Goal: Task Accomplishment & Management: Use online tool/utility

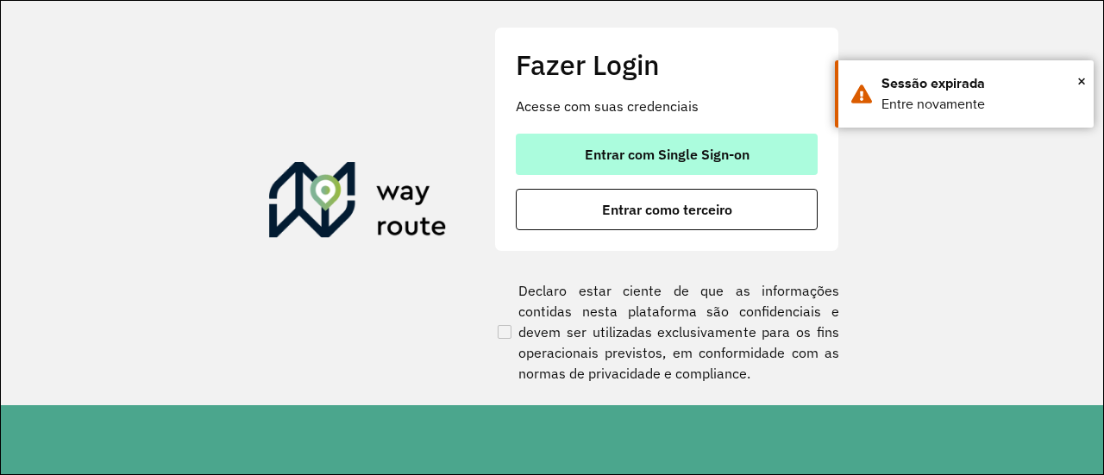
click at [663, 137] on button "Entrar com Single Sign-on" at bounding box center [667, 154] width 302 height 41
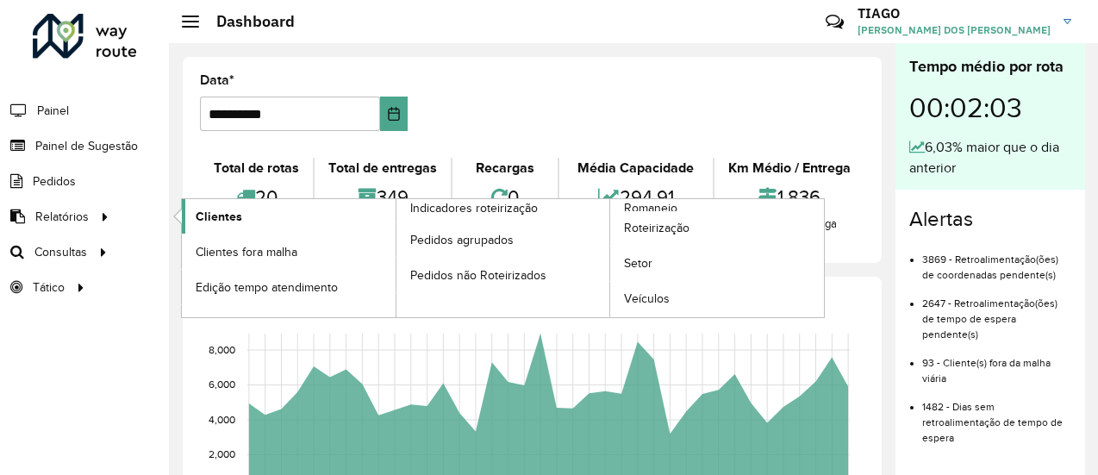
click at [210, 219] on span "Clientes" at bounding box center [219, 217] width 47 height 18
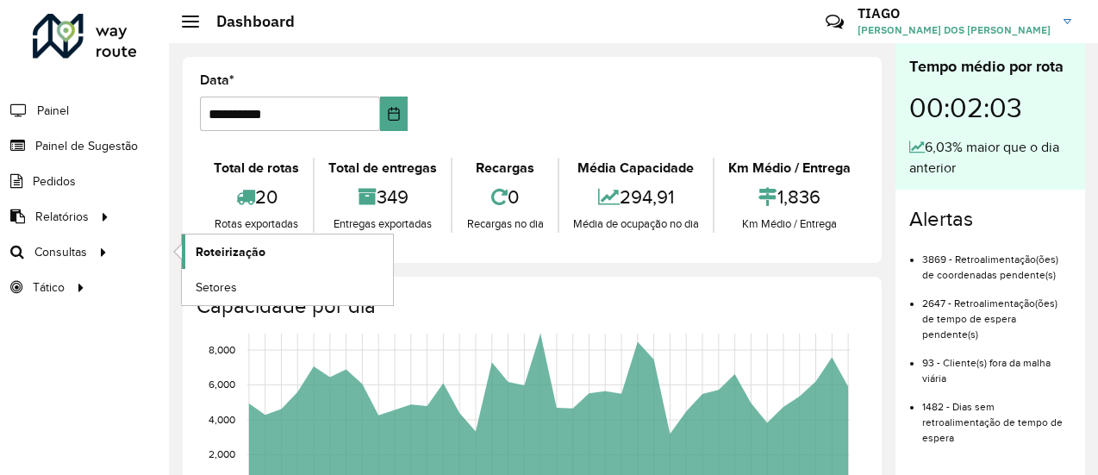
click at [210, 239] on link "Roteirização" at bounding box center [287, 252] width 211 height 34
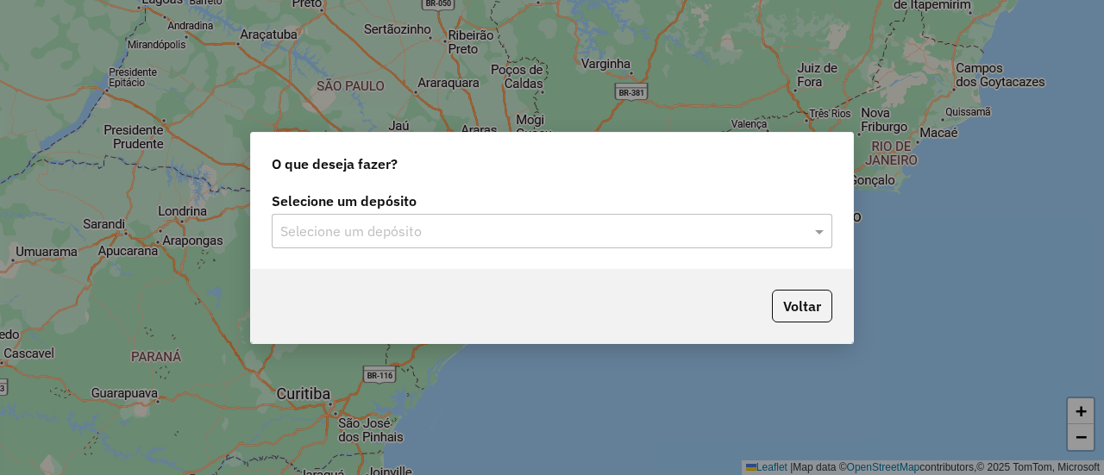
click at [357, 237] on input "text" at bounding box center [534, 232] width 509 height 21
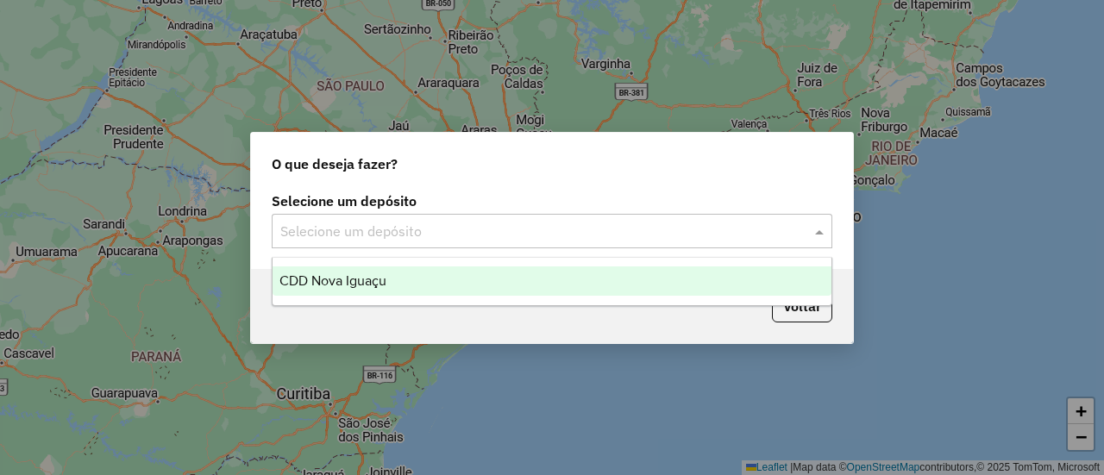
click at [359, 275] on span "CDD Nova Iguaçu" at bounding box center [332, 280] width 107 height 15
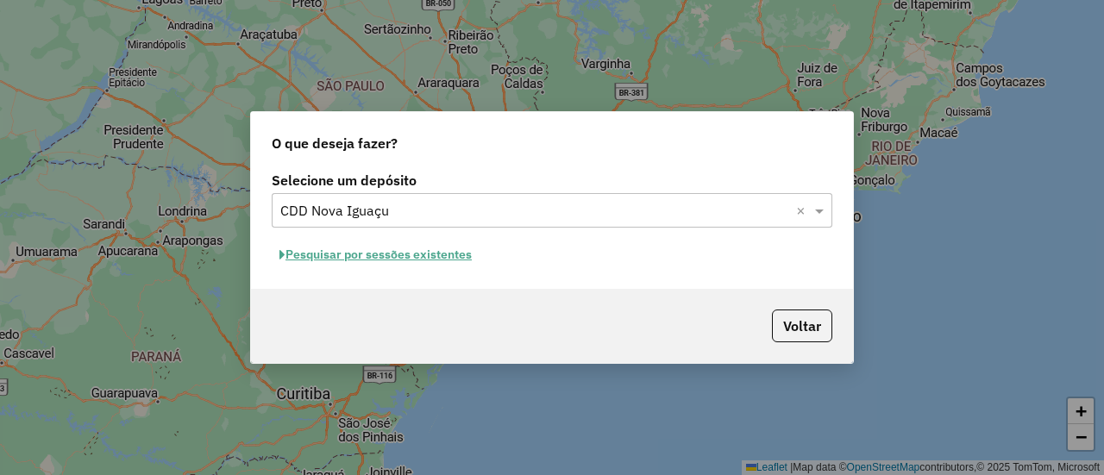
click at [440, 263] on button "Pesquisar por sessões existentes" at bounding box center [376, 254] width 208 height 27
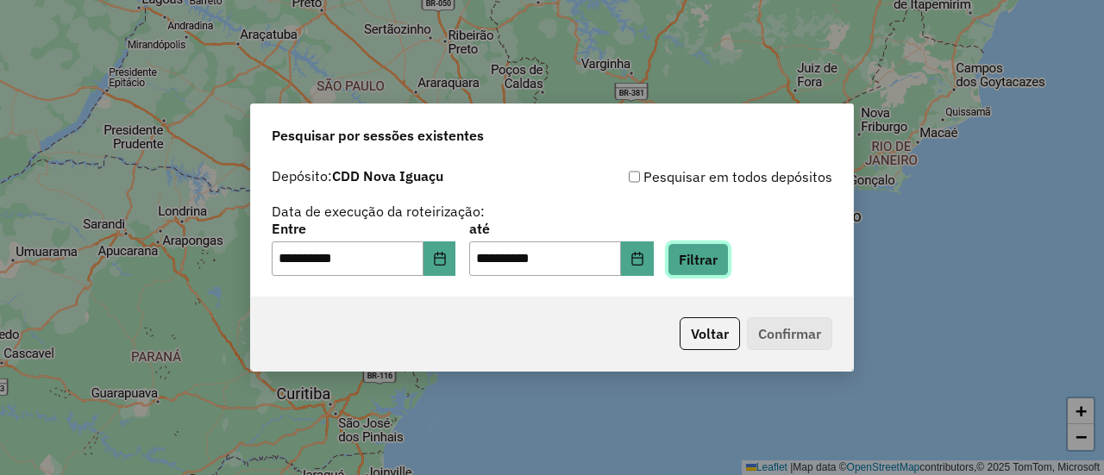
click at [729, 274] on button "Filtrar" at bounding box center [697, 259] width 61 height 33
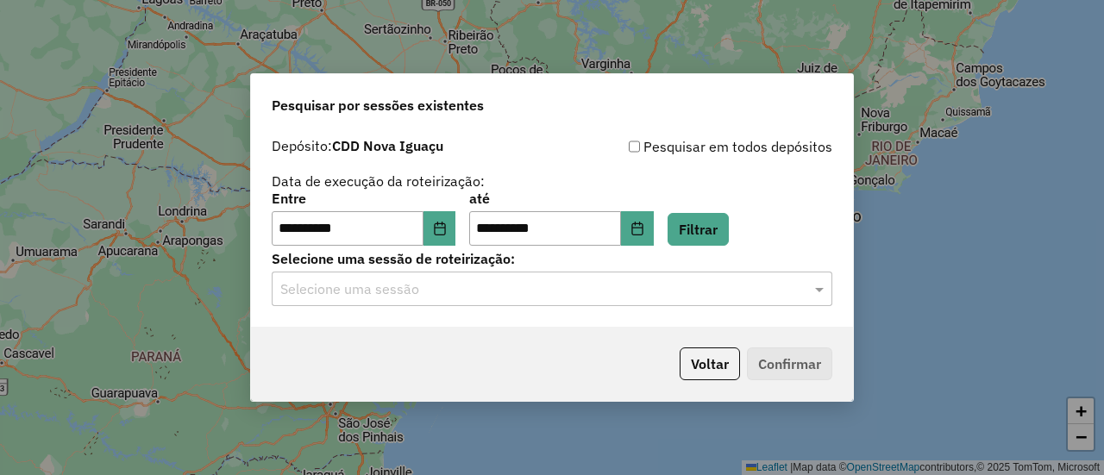
click at [726, 307] on div "**********" at bounding box center [552, 227] width 602 height 197
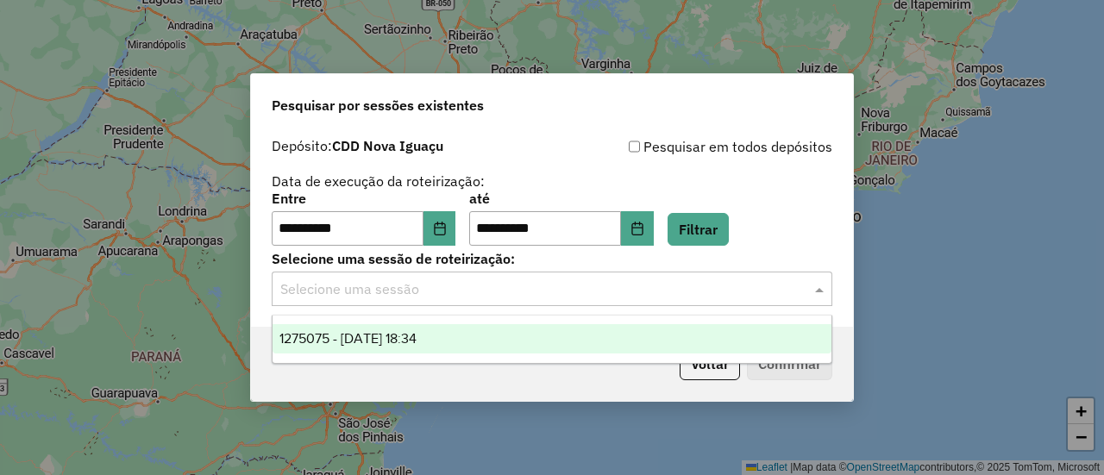
click at [718, 291] on input "text" at bounding box center [534, 289] width 509 height 21
click at [695, 336] on div "1275075 - [DATE] 18:34" at bounding box center [551, 338] width 558 height 29
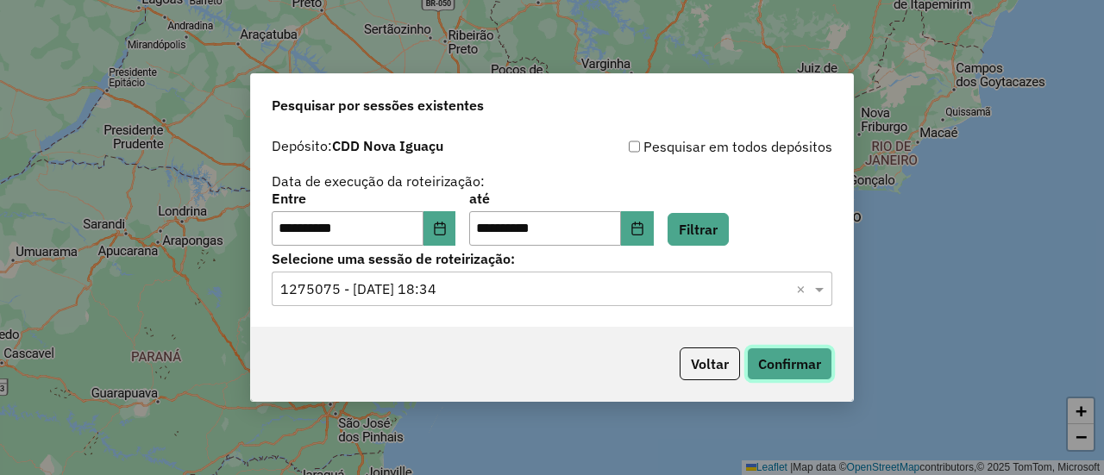
click at [770, 361] on button "Confirmar" at bounding box center [789, 363] width 85 height 33
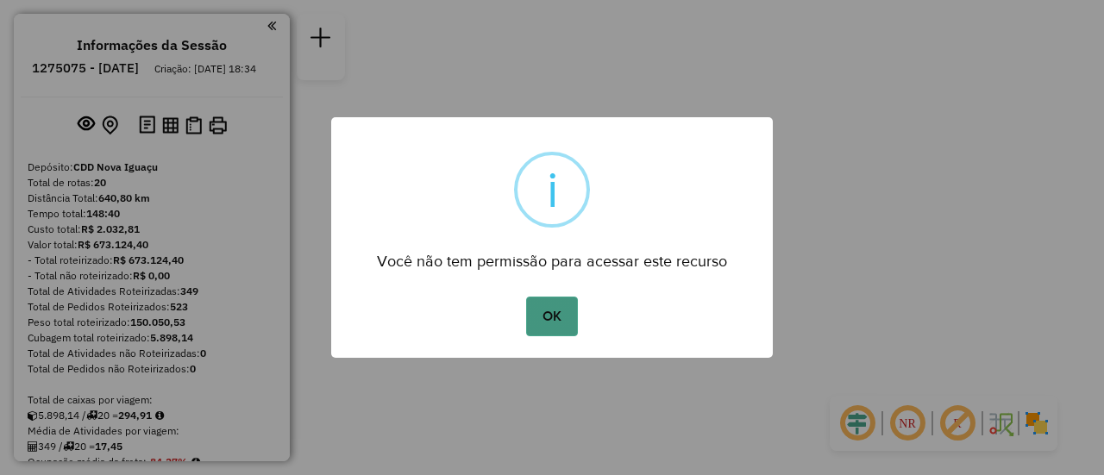
click at [568, 320] on button "OK" at bounding box center [551, 317] width 51 height 40
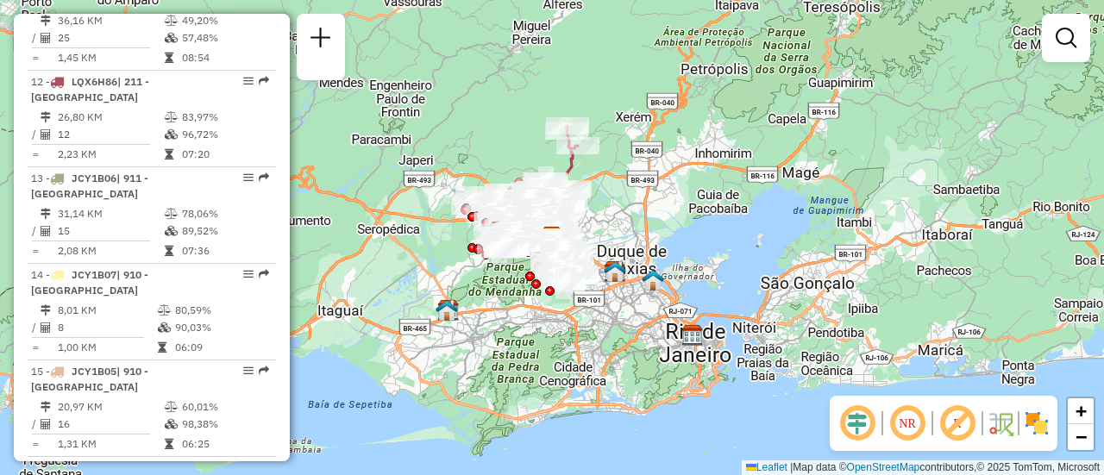
scroll to position [1750, 0]
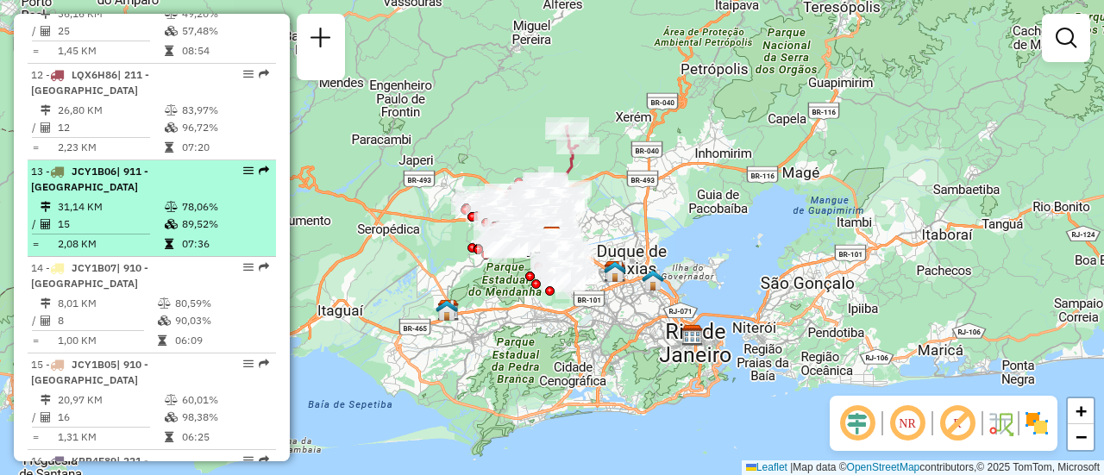
click at [136, 216] on td "15" at bounding box center [110, 224] width 107 height 17
select select "**********"
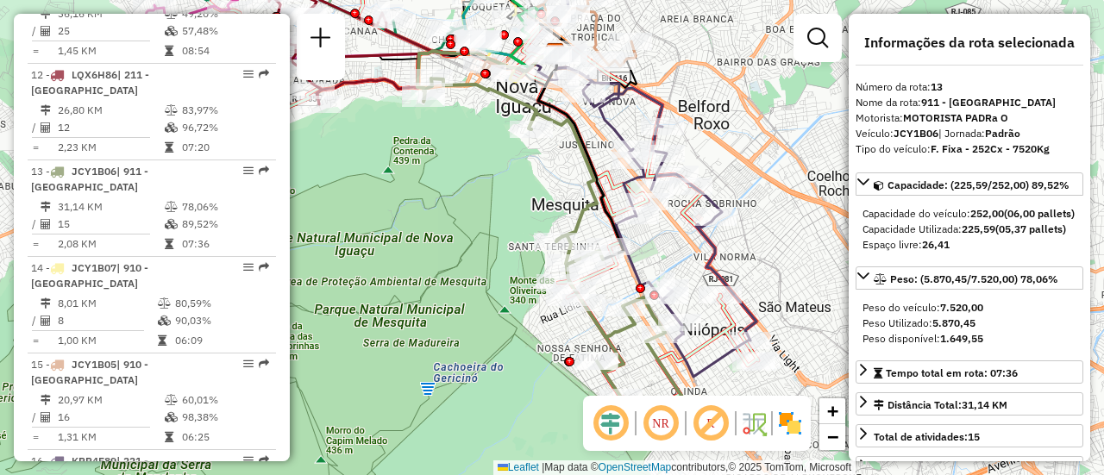
click at [782, 429] on img at bounding box center [790, 424] width 28 height 28
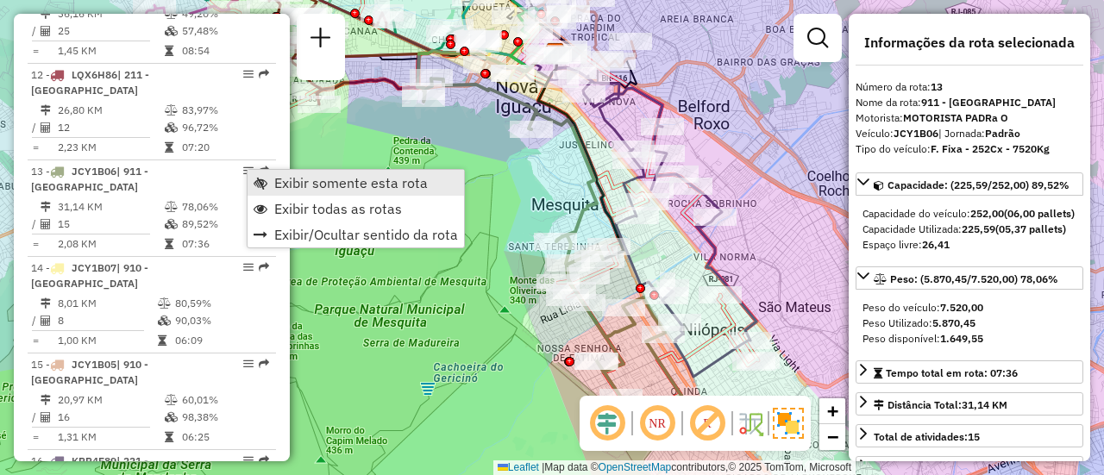
click at [264, 180] on span "Exibir somente esta rota" at bounding box center [260, 183] width 14 height 14
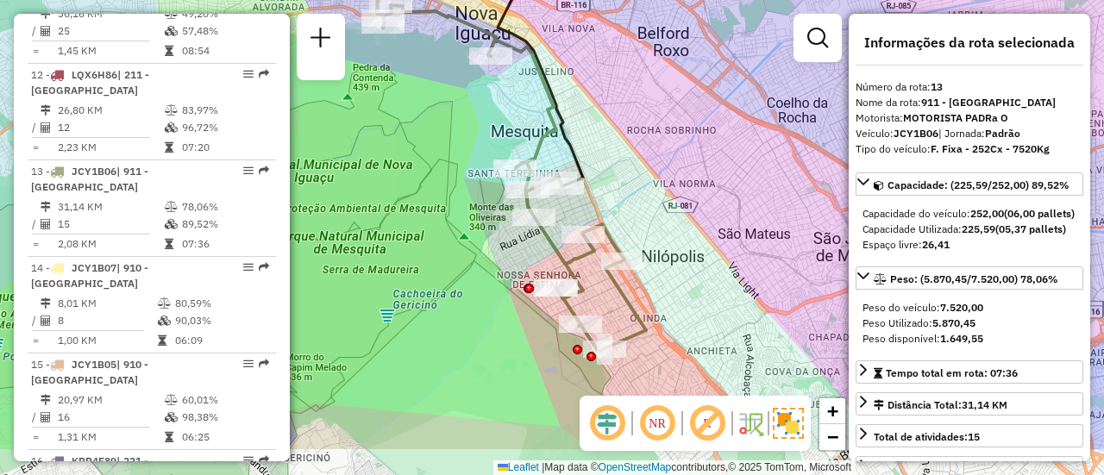
drag, startPoint x: 424, startPoint y: 225, endPoint x: 384, endPoint y: 152, distance: 83.7
click at [384, 152] on div "Janela de atendimento Grade de atendimento Capacidade Transportadoras Veículos …" at bounding box center [552, 237] width 1104 height 475
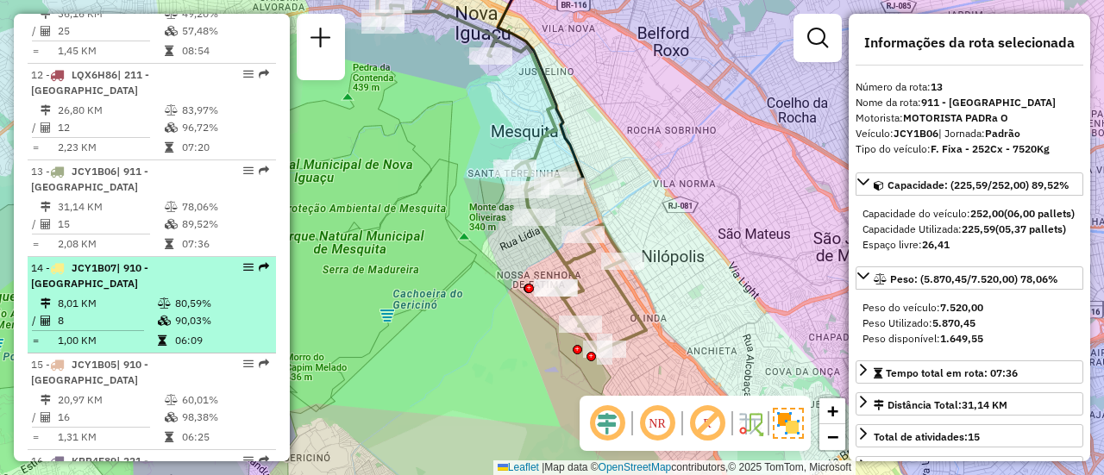
click at [136, 289] on li "14 - JCY1B07 | 910 - Centro Nova Iguaçu 8,01 KM 80,59% / 8 90,03% = 1,00 KM 06:…" at bounding box center [152, 305] width 248 height 97
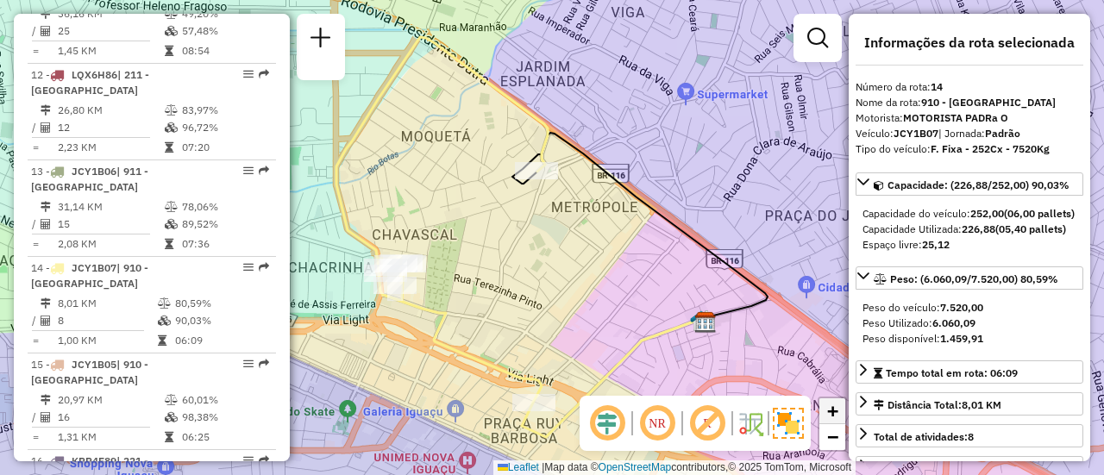
click at [823, 415] on link "+" at bounding box center [832, 411] width 26 height 26
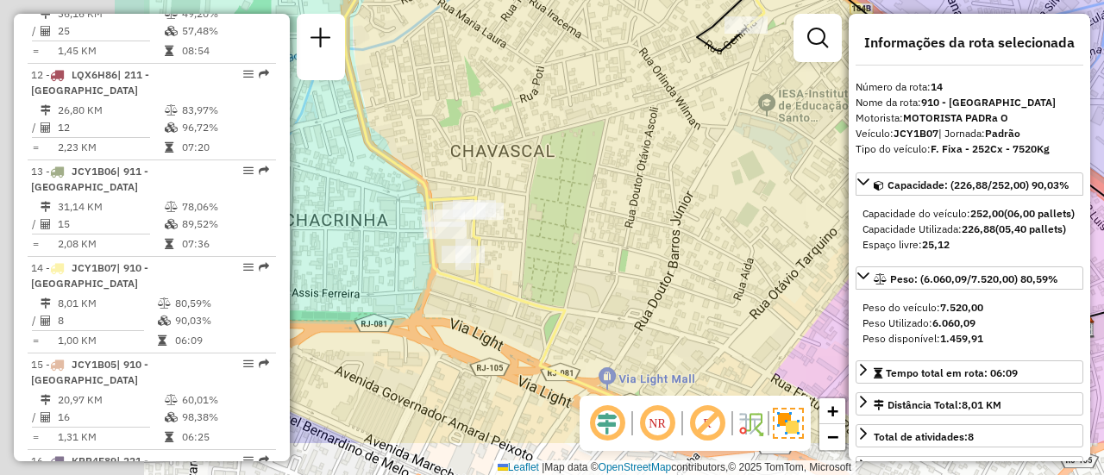
drag, startPoint x: 512, startPoint y: 293, endPoint x: 737, endPoint y: 214, distance: 238.6
click at [737, 214] on div "Janela de atendimento Grade de atendimento Capacidade Transportadoras Veículos …" at bounding box center [552, 237] width 1104 height 475
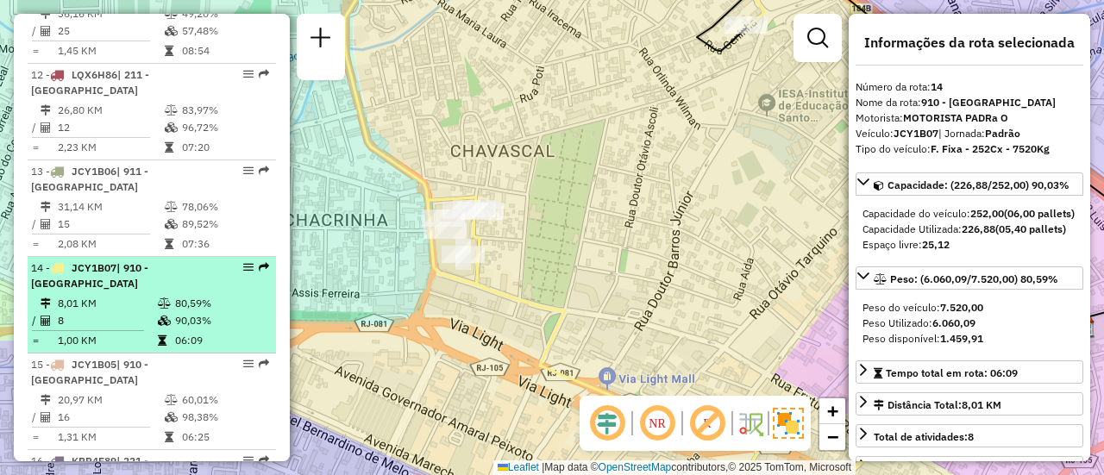
click at [148, 263] on span "| 910 - Centro Nova Iguaçu" at bounding box center [89, 275] width 117 height 28
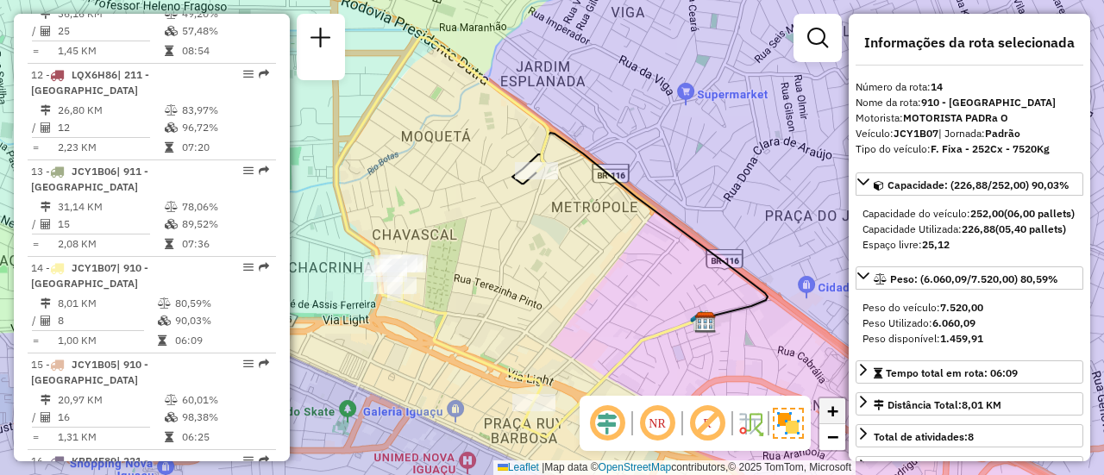
click at [828, 419] on span "+" at bounding box center [832, 411] width 11 height 22
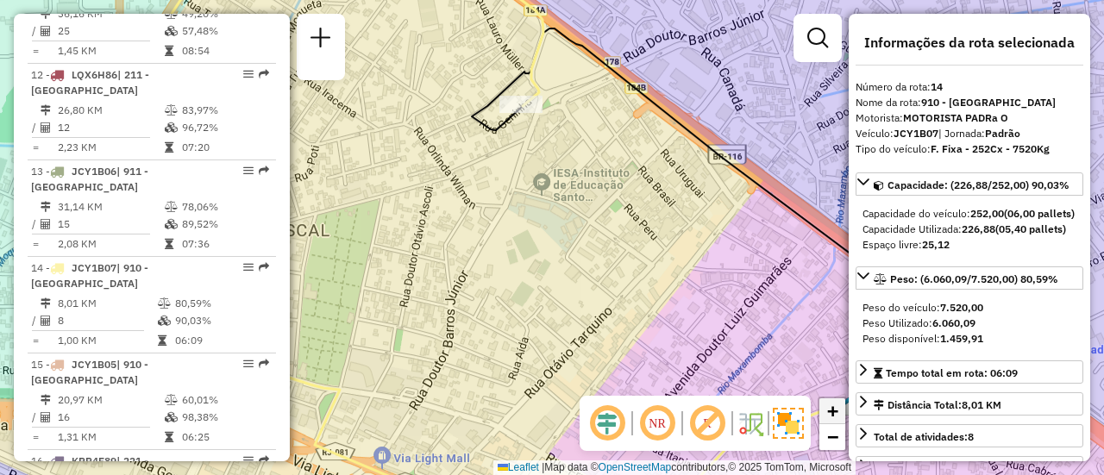
click at [828, 419] on span "+" at bounding box center [832, 411] width 11 height 22
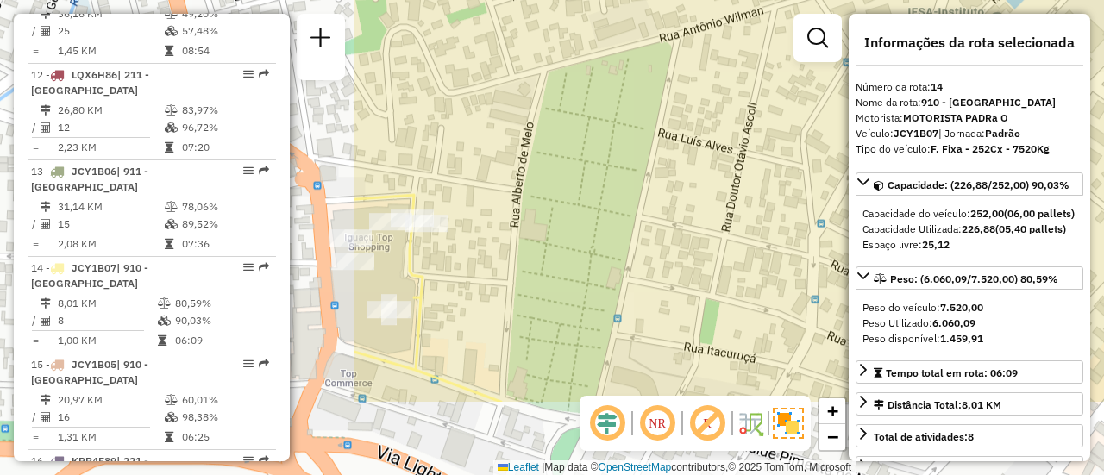
drag, startPoint x: 444, startPoint y: 225, endPoint x: 889, endPoint y: 115, distance: 458.4
click at [889, 115] on hb-router-mapa "Informações da Sessão 1275075 - 13/09/2025 Criação: 12/09/2025 18:34 Depósito: …" at bounding box center [552, 237] width 1104 height 475
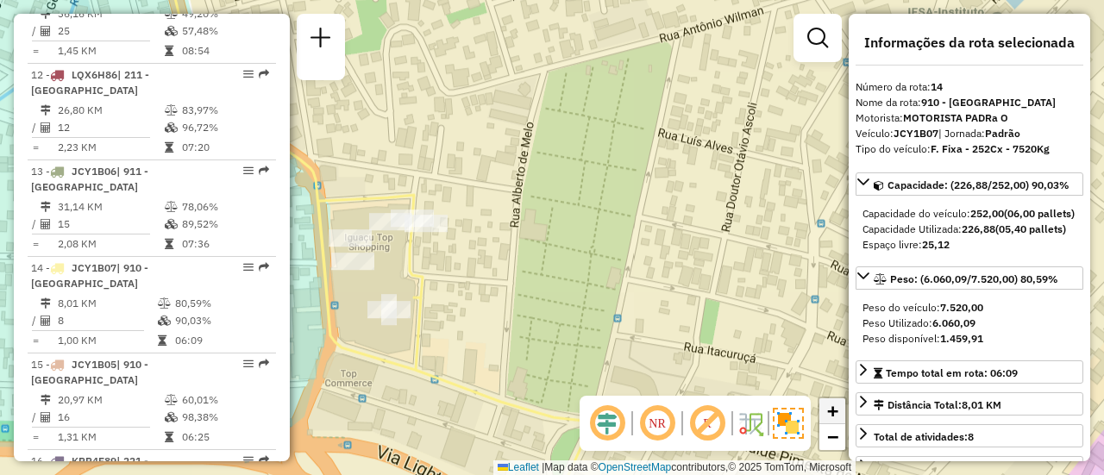
click at [840, 415] on link "+" at bounding box center [832, 411] width 26 height 26
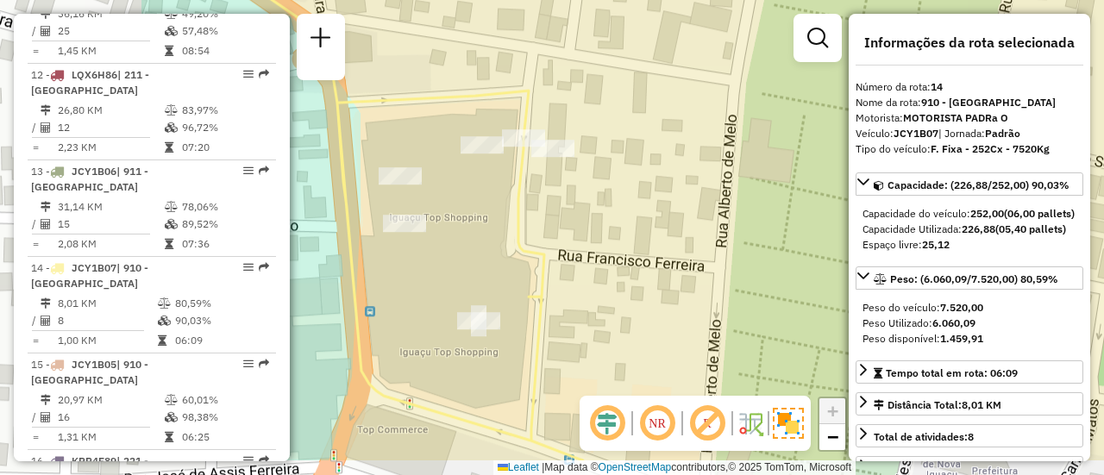
drag, startPoint x: 597, startPoint y: 260, endPoint x: 798, endPoint y: 200, distance: 209.5
click at [798, 201] on div "Janela de atendimento Grade de atendimento Capacidade Transportadoras Veículos …" at bounding box center [552, 237] width 1104 height 475
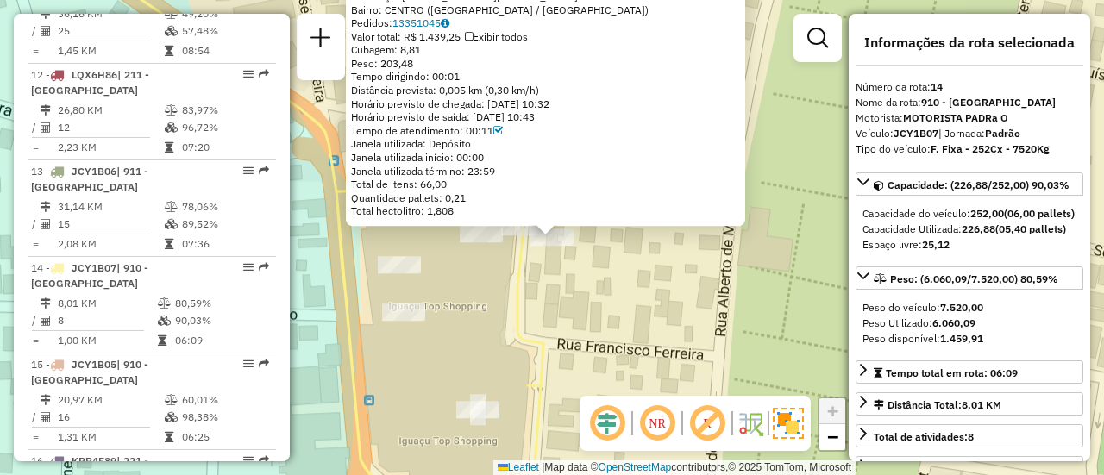
scroll to position [1989, 0]
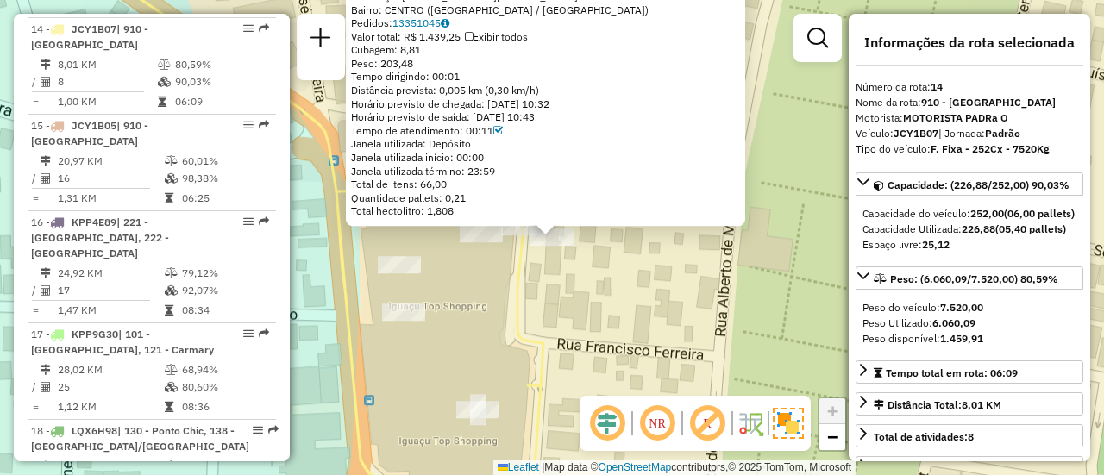
click at [629, 313] on div "06122320 - EMPORIO DO GALETO Tipo de cliente: 700 - Shopping (M) Endereço: AV G…" at bounding box center [552, 237] width 1104 height 475
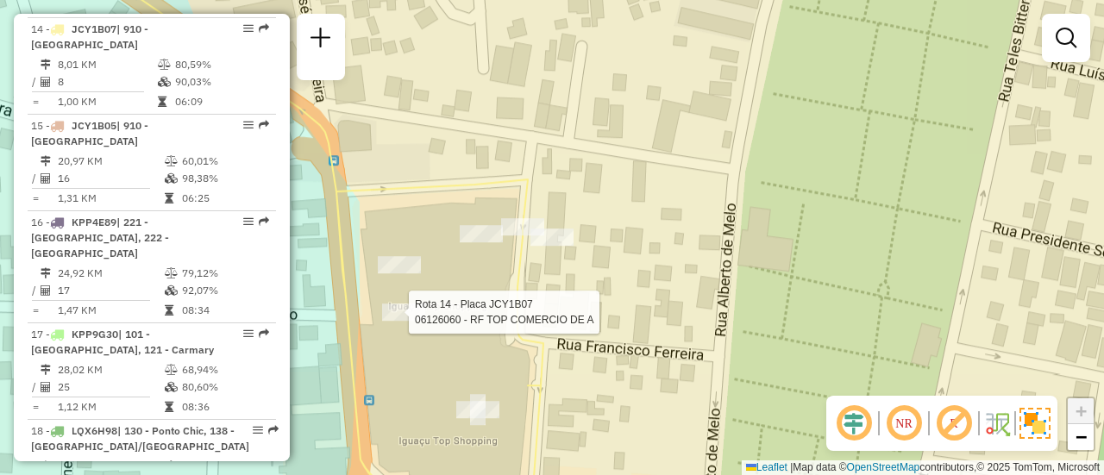
select select "**********"
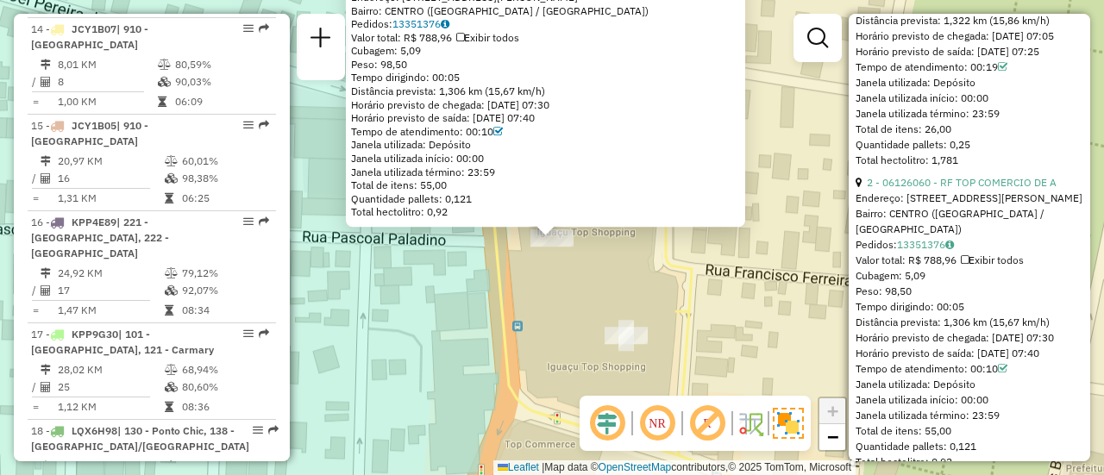
scroll to position [842, 0]
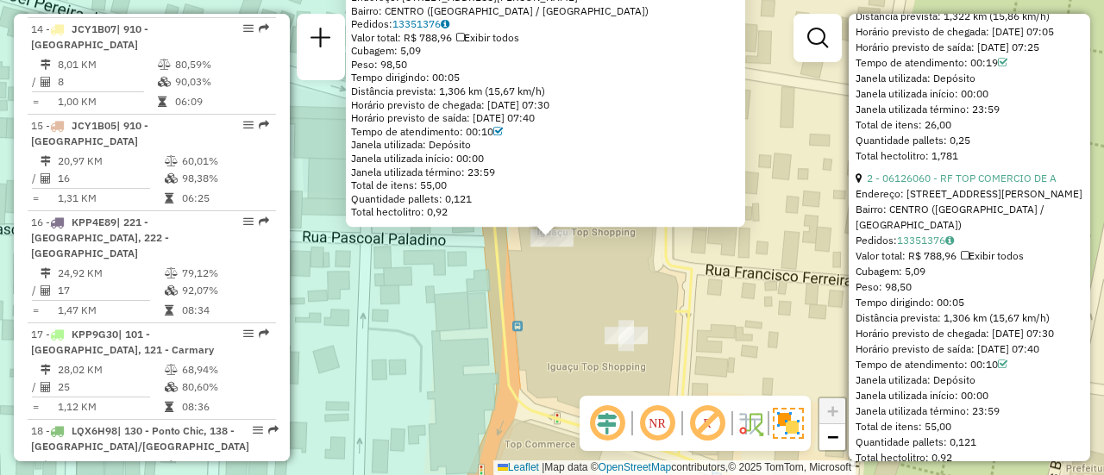
click at [476, 365] on div "Rota 14 - Placa JCY1B07 06126060 - RF TOP COMERCIO DE A 06126060 - RF TOP COMER…" at bounding box center [552, 237] width 1104 height 475
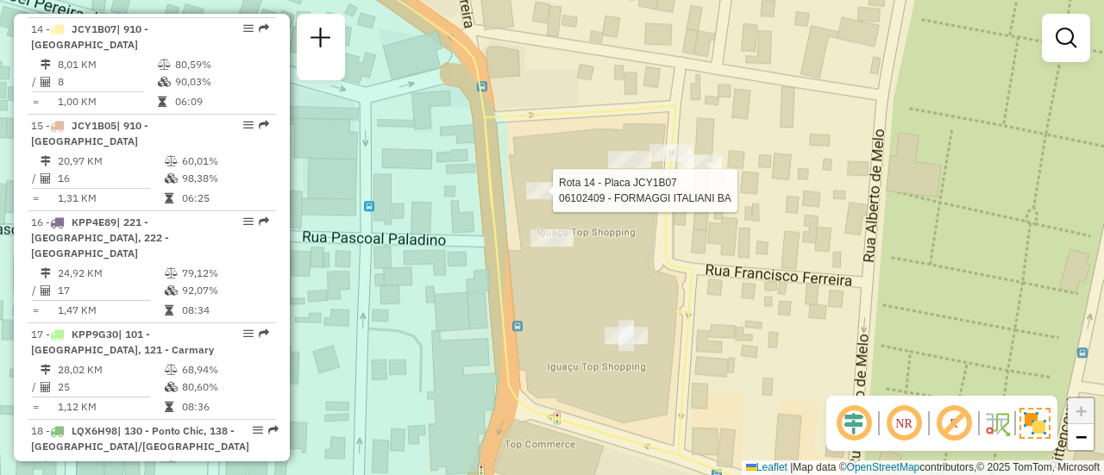
select select "**********"
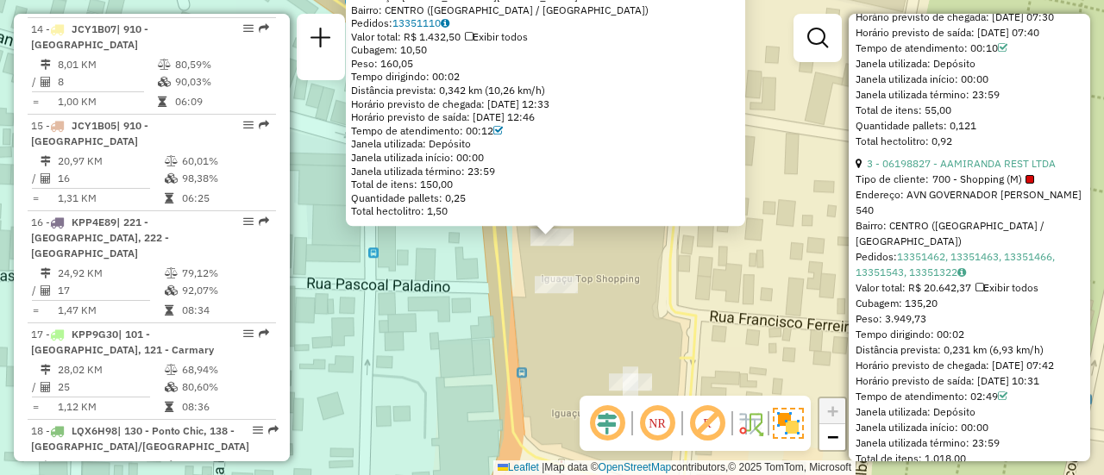
scroll to position [1184, 0]
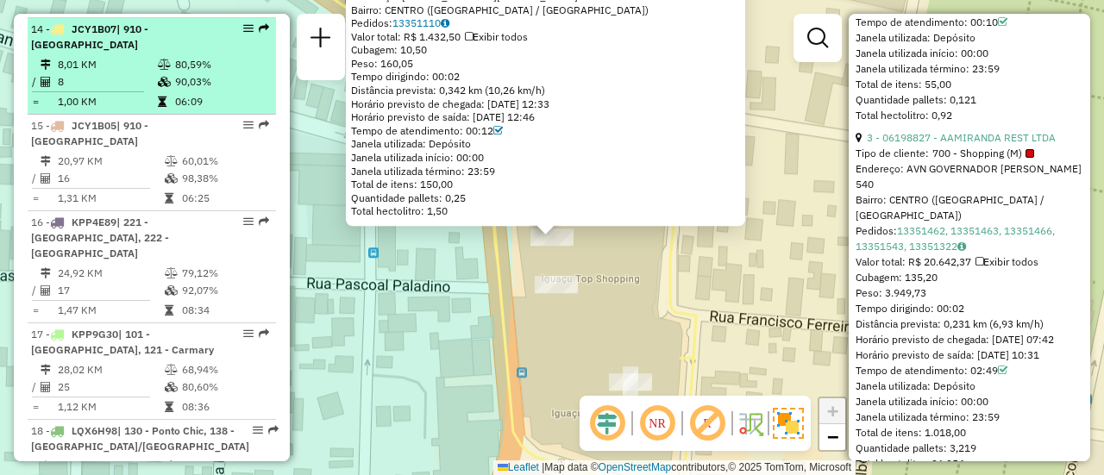
click at [122, 66] on td "8,01 KM" at bounding box center [107, 64] width 100 height 17
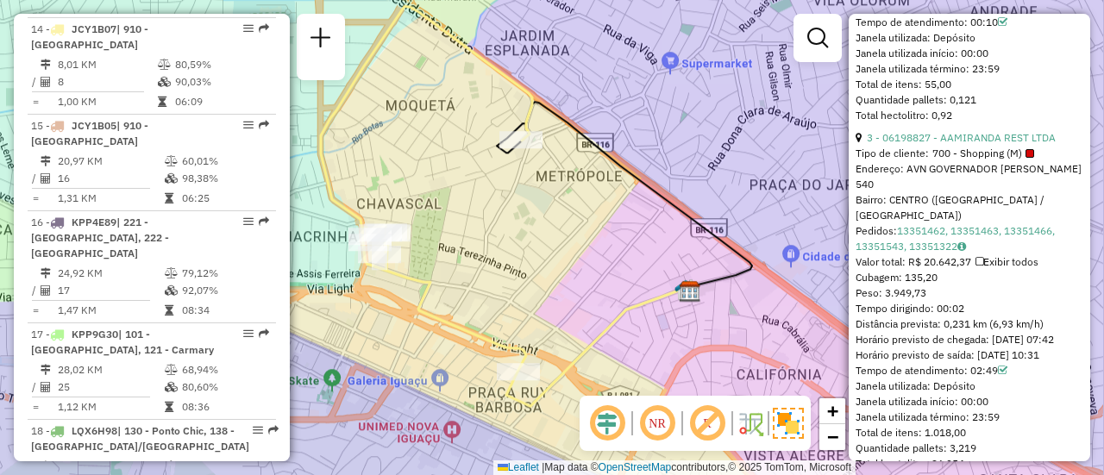
drag, startPoint x: 497, startPoint y: 326, endPoint x: 482, endPoint y: 289, distance: 39.9
click at [482, 289] on div "Janela de atendimento Grade de atendimento Capacidade Transportadoras Veículos …" at bounding box center [552, 237] width 1104 height 475
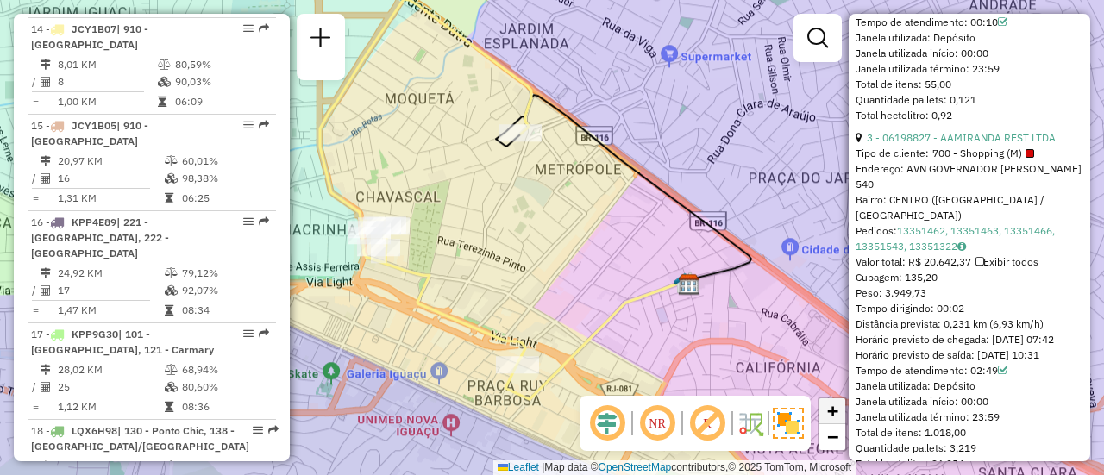
click at [828, 408] on span "+" at bounding box center [832, 411] width 11 height 22
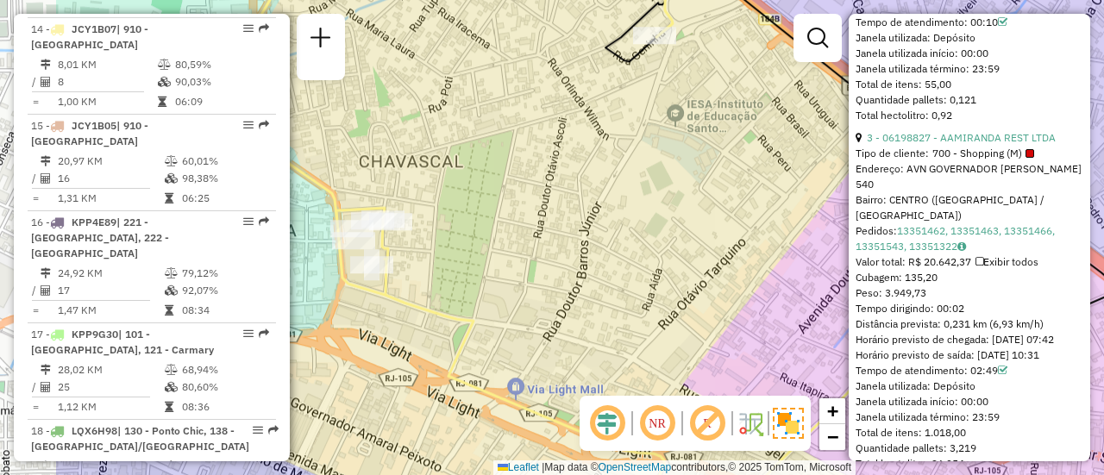
drag, startPoint x: 560, startPoint y: 204, endPoint x: 726, endPoint y: 211, distance: 166.6
click at [726, 211] on div "Janela de atendimento Grade de atendimento Capacidade Transportadoras Veículos …" at bounding box center [552, 237] width 1104 height 475
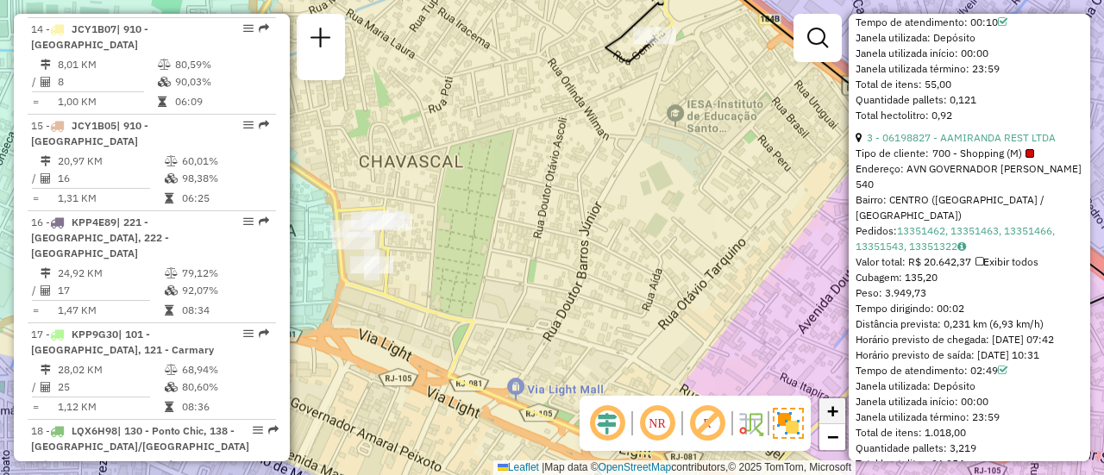
click at [837, 411] on span "+" at bounding box center [832, 411] width 11 height 22
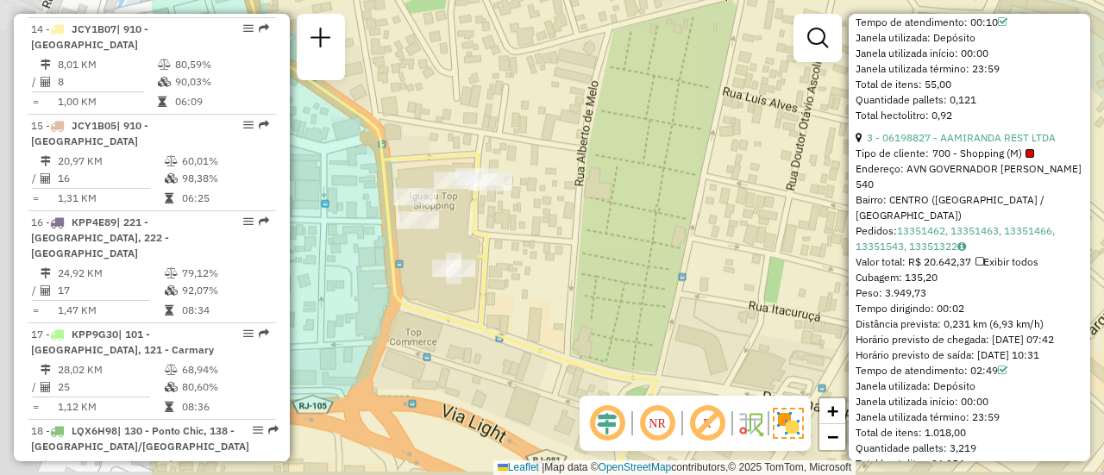
drag, startPoint x: 497, startPoint y: 220, endPoint x: 759, endPoint y: 196, distance: 263.2
click at [759, 196] on div "Janela de atendimento Grade de atendimento Capacidade Transportadoras Veículos …" at bounding box center [552, 237] width 1104 height 475
